Goal: Find specific page/section: Find specific page/section

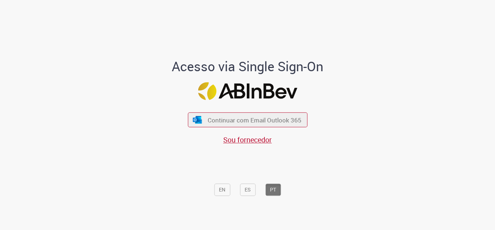
drag, startPoint x: 295, startPoint y: 36, endPoint x: 250, endPoint y: 18, distance: 47.8
click at [250, 18] on div "Acesso via Single Sign-On Continuar com Email Outlook 365 Sou fornecedor EN ES …" at bounding box center [248, 117] width 212 height 227
click at [207, 120] on span "Continuar com Email Outlook 365" at bounding box center [255, 119] width 96 height 8
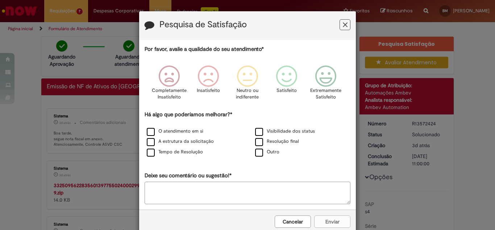
click at [354, 20] on div "Pesquisa de Satisfação Por favor, avalie a qualidade do seu atendimento* Comple…" at bounding box center [247, 115] width 495 height 230
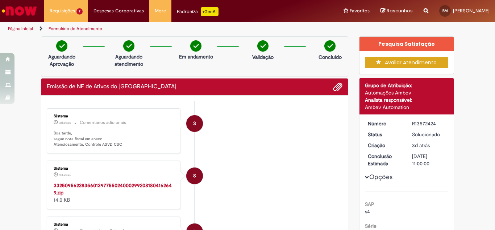
drag, startPoint x: 370, startPoint y: 30, endPoint x: 345, endPoint y: 26, distance: 25.6
click at [345, 26] on div "Página inicial Formulário de Atendimento" at bounding box center [247, 28] width 495 height 13
click at [428, 11] on icon "Search from all sources" at bounding box center [426, 6] width 5 height 13
click at [418, 11] on input "text" at bounding box center [411, 11] width 33 height 12
type input "*******"
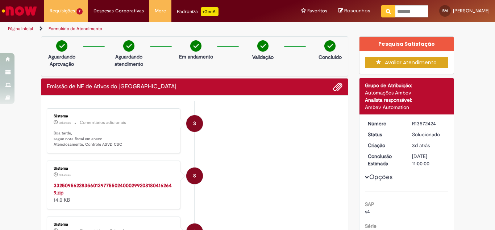
click button "Pesquisar" at bounding box center [389, 11] width 14 height 12
